Goal: Submit feedback/report problem

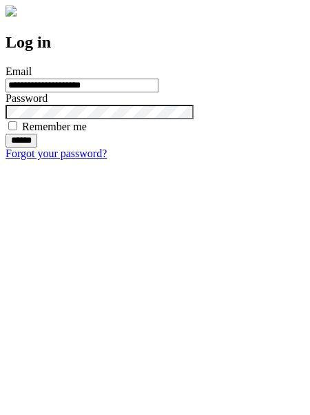
type input "**********"
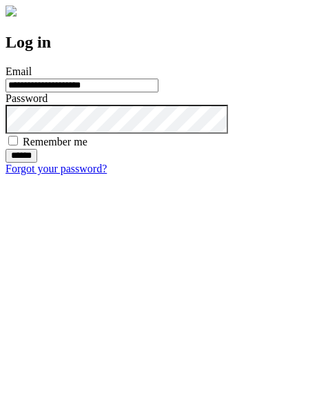
click at [37, 163] on input "******" at bounding box center [22, 156] width 32 height 14
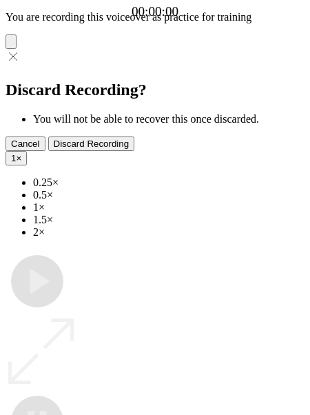
type input "**********"
